Goal: Use online tool/utility: Utilize a website feature to perform a specific function

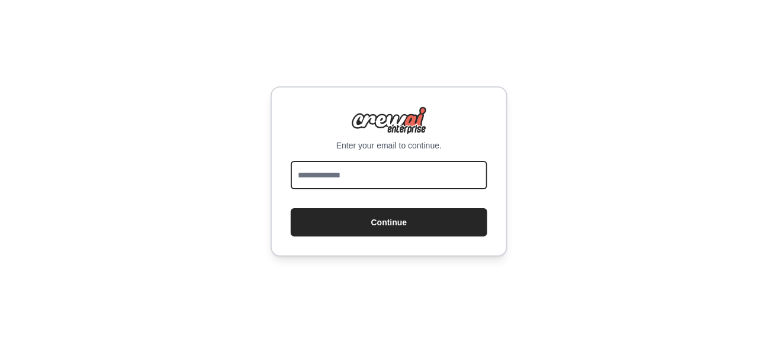
drag, startPoint x: 0, startPoint y: 0, endPoint x: 383, endPoint y: 175, distance: 421.1
click at [383, 175] on input "email" at bounding box center [389, 175] width 197 height 28
type input "**********"
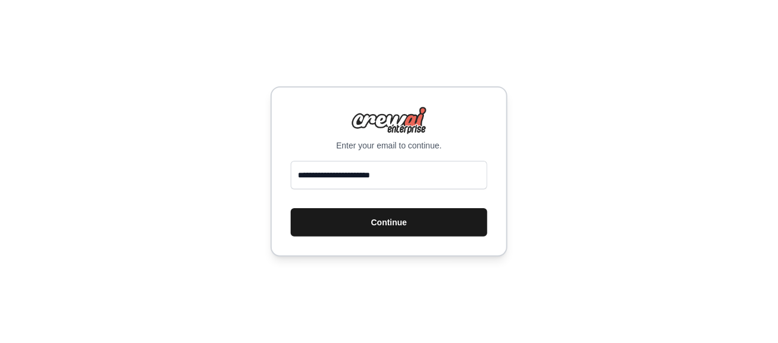
click at [384, 226] on button "Continue" at bounding box center [389, 222] width 197 height 28
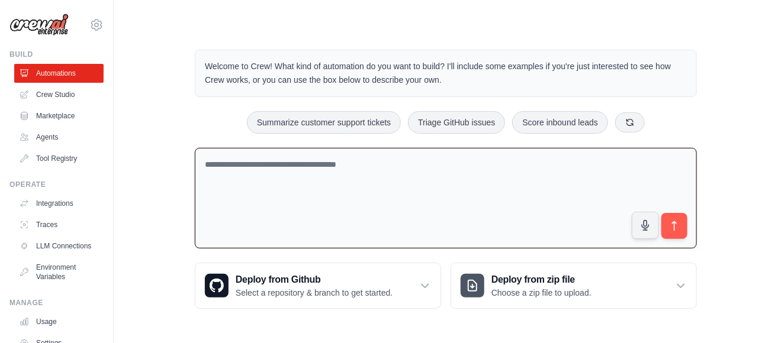
click at [419, 194] on textarea at bounding box center [446, 198] width 502 height 101
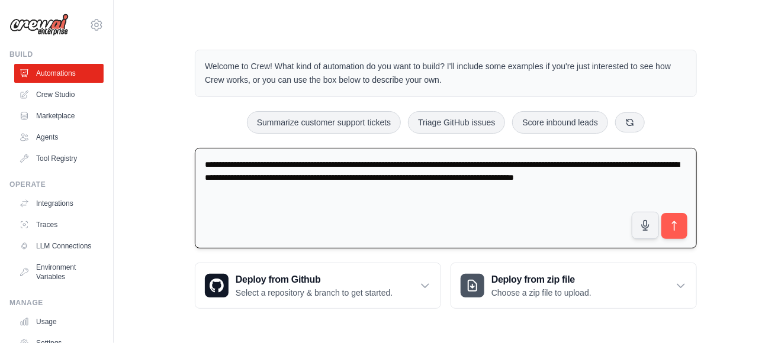
drag, startPoint x: 241, startPoint y: 193, endPoint x: 195, endPoint y: 169, distance: 51.4
click at [195, 169] on textarea "**********" at bounding box center [446, 198] width 502 height 101
type textarea "**********"
click at [682, 224] on button "submit" at bounding box center [674, 226] width 27 height 27
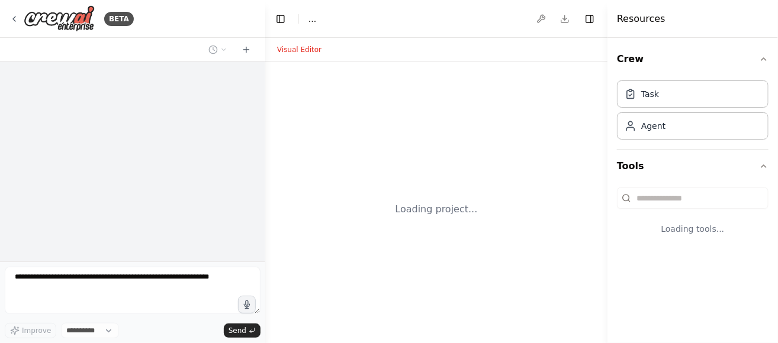
select select "****"
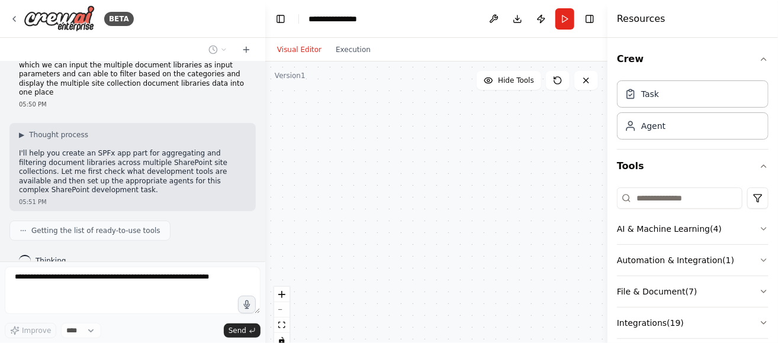
scroll to position [54, 0]
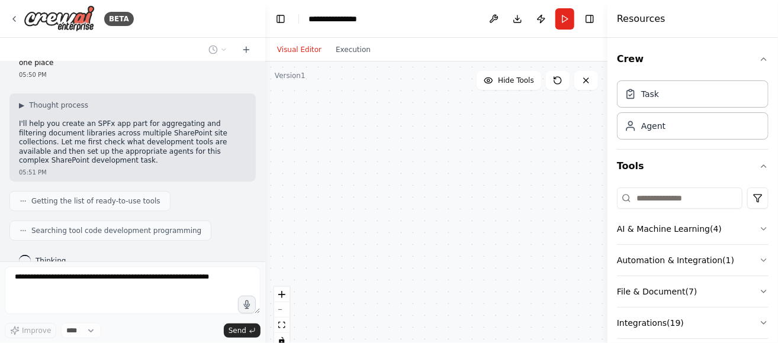
click at [382, 12] on header "**********" at bounding box center [436, 19] width 342 height 38
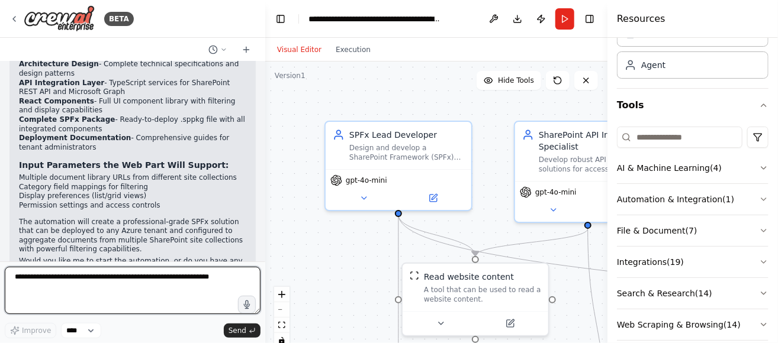
scroll to position [62, 0]
click at [95, 284] on textarea at bounding box center [133, 290] width 256 height 47
type textarea "**********"
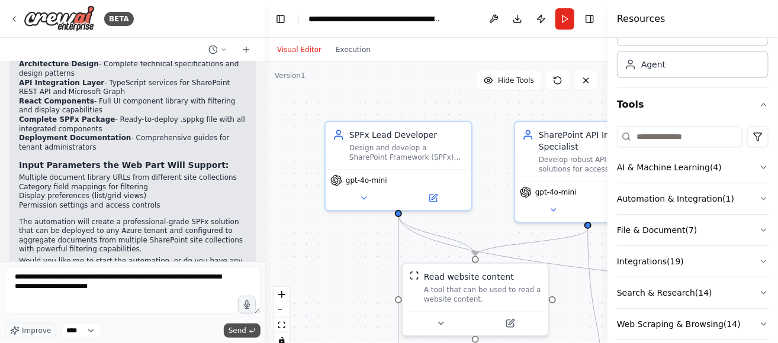
click at [236, 329] on span "Send" at bounding box center [238, 330] width 18 height 9
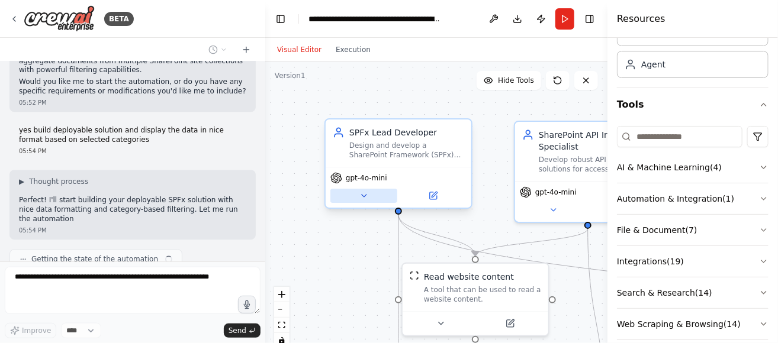
scroll to position [1297, 0]
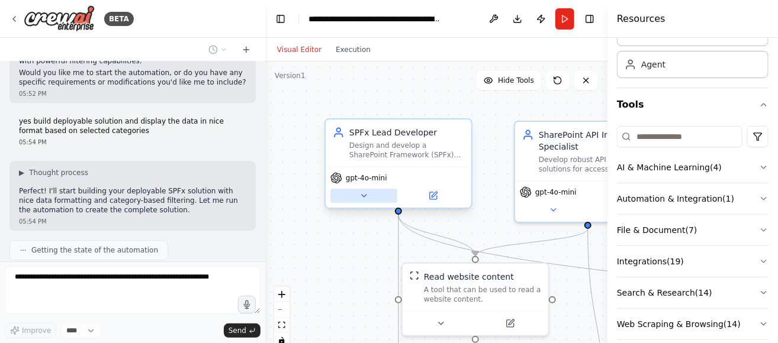
click at [366, 195] on icon at bounding box center [363, 195] width 9 height 9
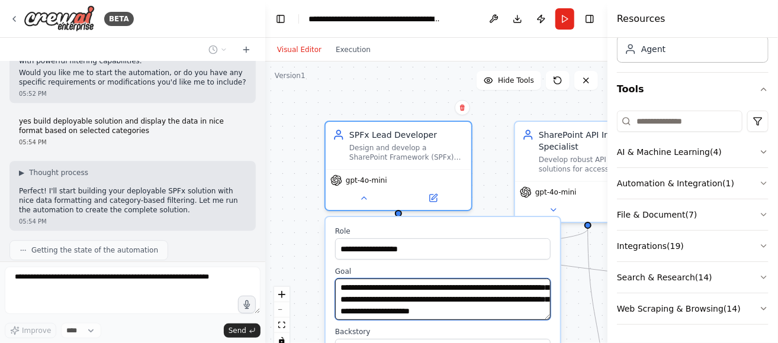
scroll to position [23, 0]
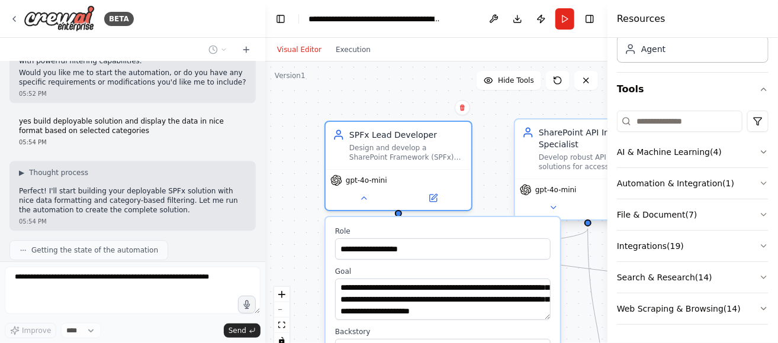
click at [555, 154] on div "Develop robust API integration solutions for accessing SharePoint document libr…" at bounding box center [596, 162] width 115 height 19
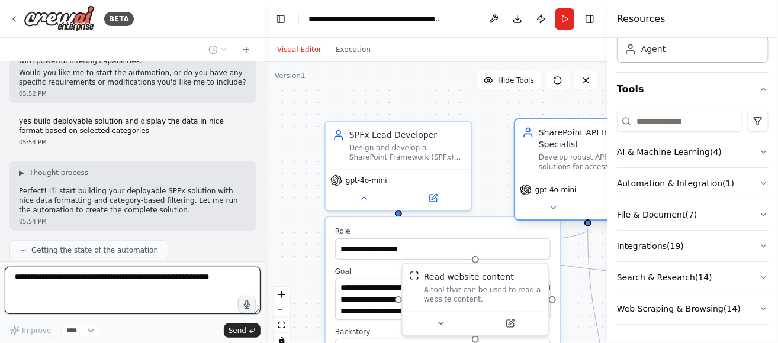
click at [561, 191] on span "gpt-4o-mini" at bounding box center [555, 189] width 41 height 9
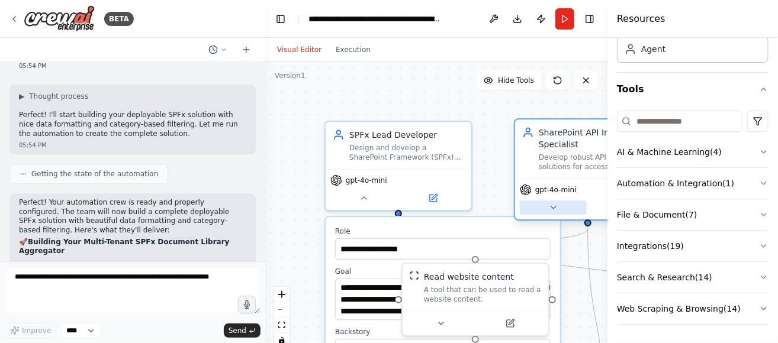
click at [555, 210] on icon at bounding box center [553, 207] width 9 height 9
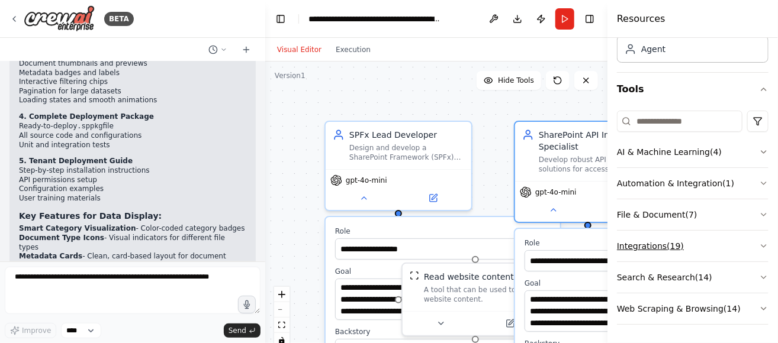
click at [759, 243] on icon "button" at bounding box center [763, 246] width 9 height 9
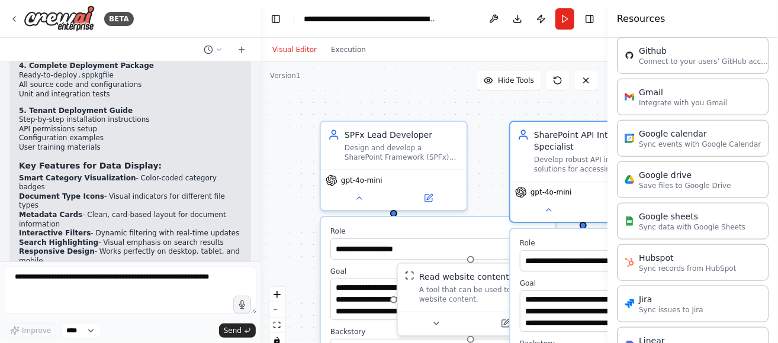
scroll to position [1890, 0]
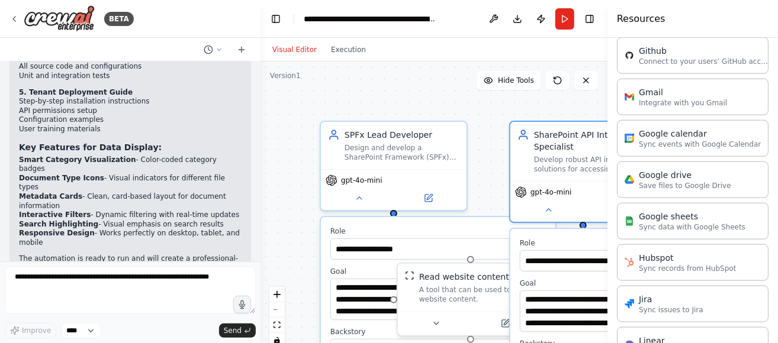
drag, startPoint x: 264, startPoint y: 246, endPoint x: 260, endPoint y: 220, distance: 26.4
click at [260, 220] on div "BETA create the SPFx app part which we can put in any azure tenant which we can…" at bounding box center [389, 171] width 778 height 343
click at [256, 244] on div at bounding box center [257, 171] width 5 height 343
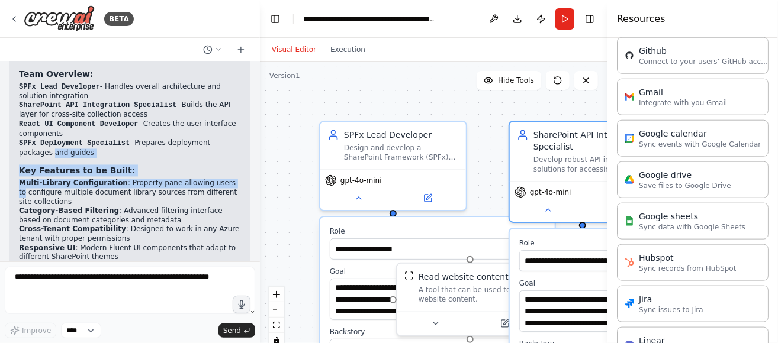
drag, startPoint x: 246, startPoint y: 149, endPoint x: 248, endPoint y: 118, distance: 31.5
click at [248, 118] on div "create the SPFx app part which we can put in any azure tenant which we can inpu…" at bounding box center [130, 162] width 260 height 200
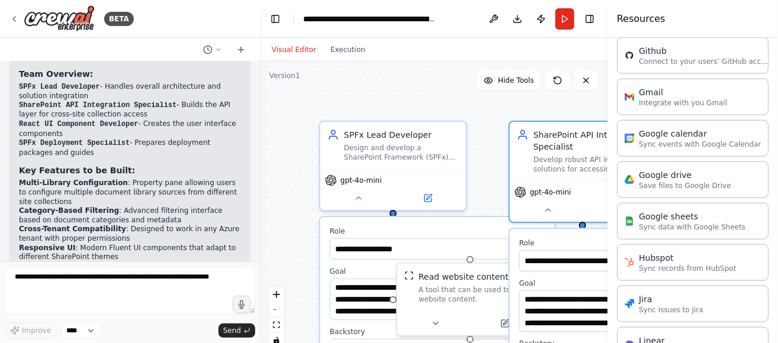
click at [249, 94] on div "create the SPFx app part which we can put in any azure tenant which we can inpu…" at bounding box center [130, 162] width 260 height 200
click at [335, 48] on button "Execution" at bounding box center [347, 50] width 49 height 14
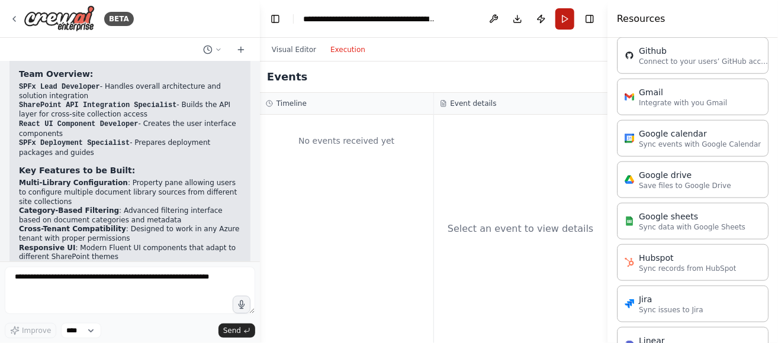
click at [570, 20] on button "Run" at bounding box center [564, 18] width 19 height 21
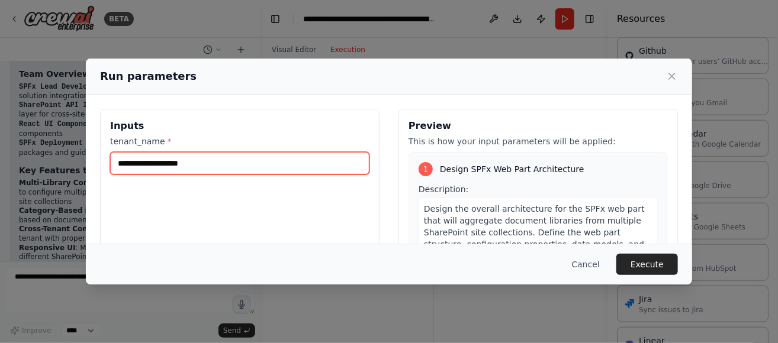
click at [234, 161] on input "tenant_name *" at bounding box center [239, 163] width 259 height 23
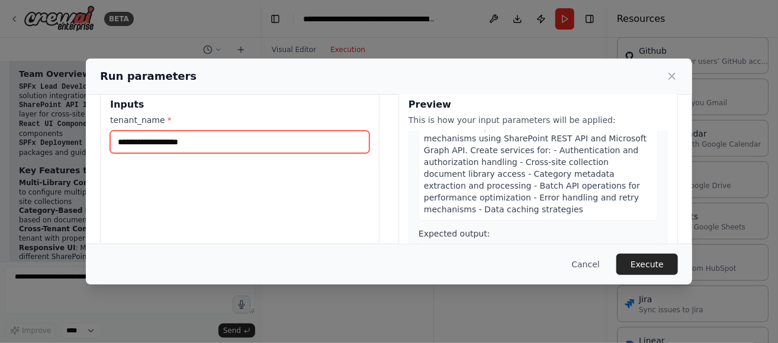
scroll to position [0, 0]
